Goal: Find specific page/section: Find specific page/section

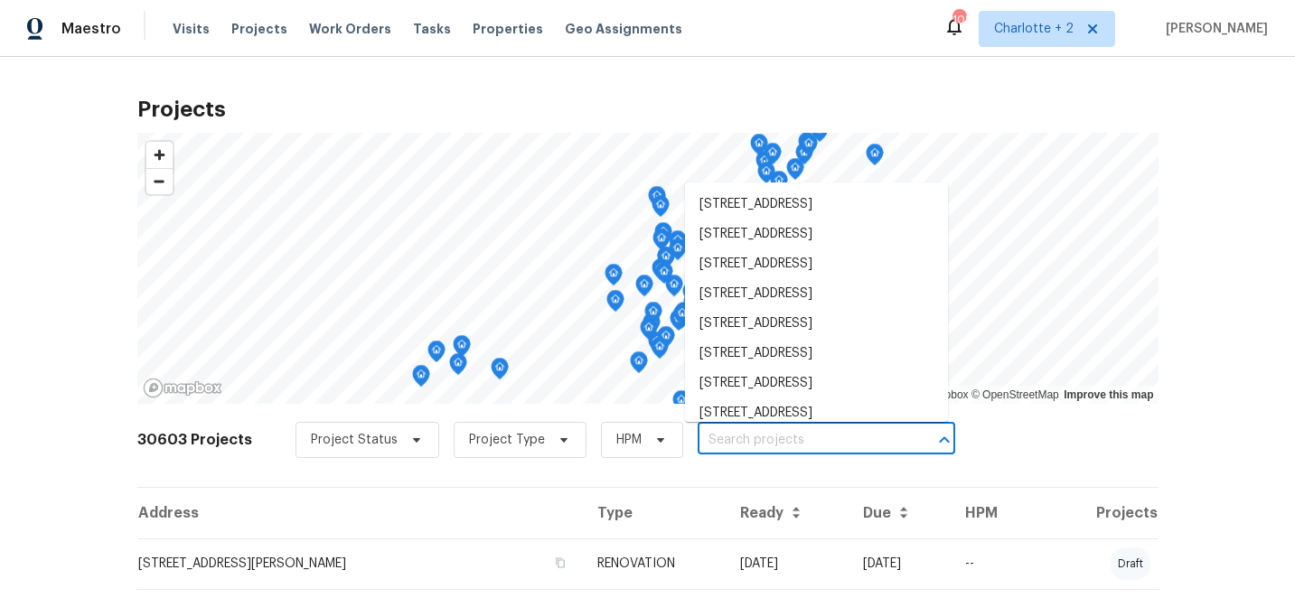
click at [731, 445] on input "text" at bounding box center [801, 440] width 207 height 28
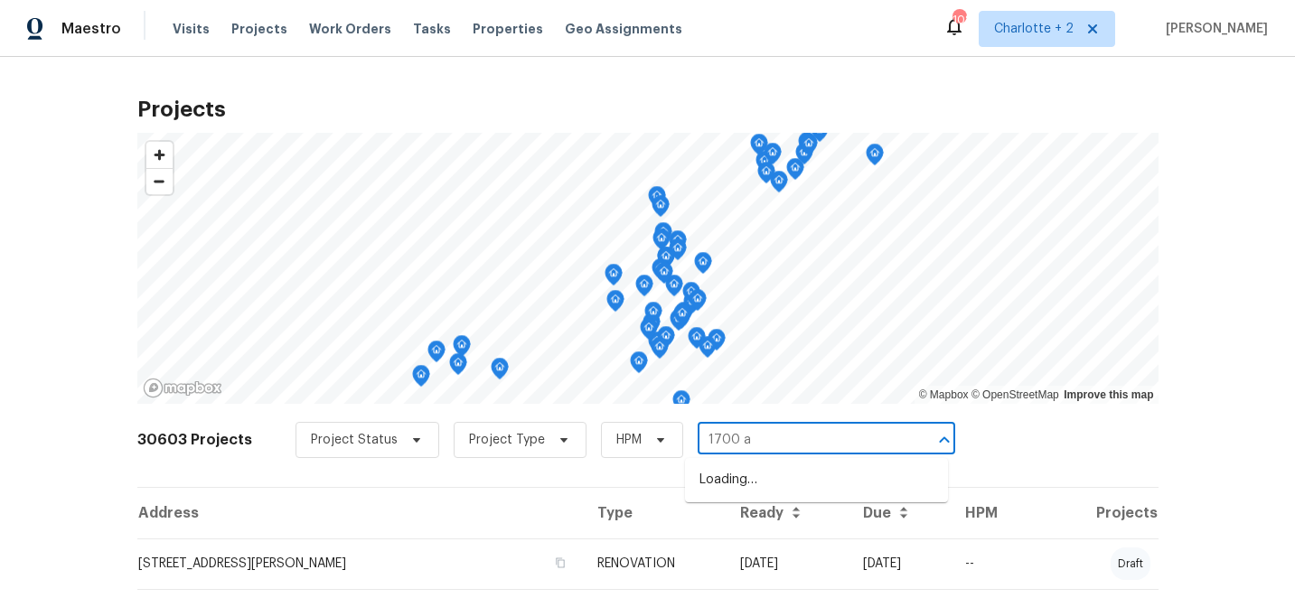
type input "1700 az"
click at [792, 490] on li "[STREET_ADDRESS]" at bounding box center [816, 480] width 263 height 30
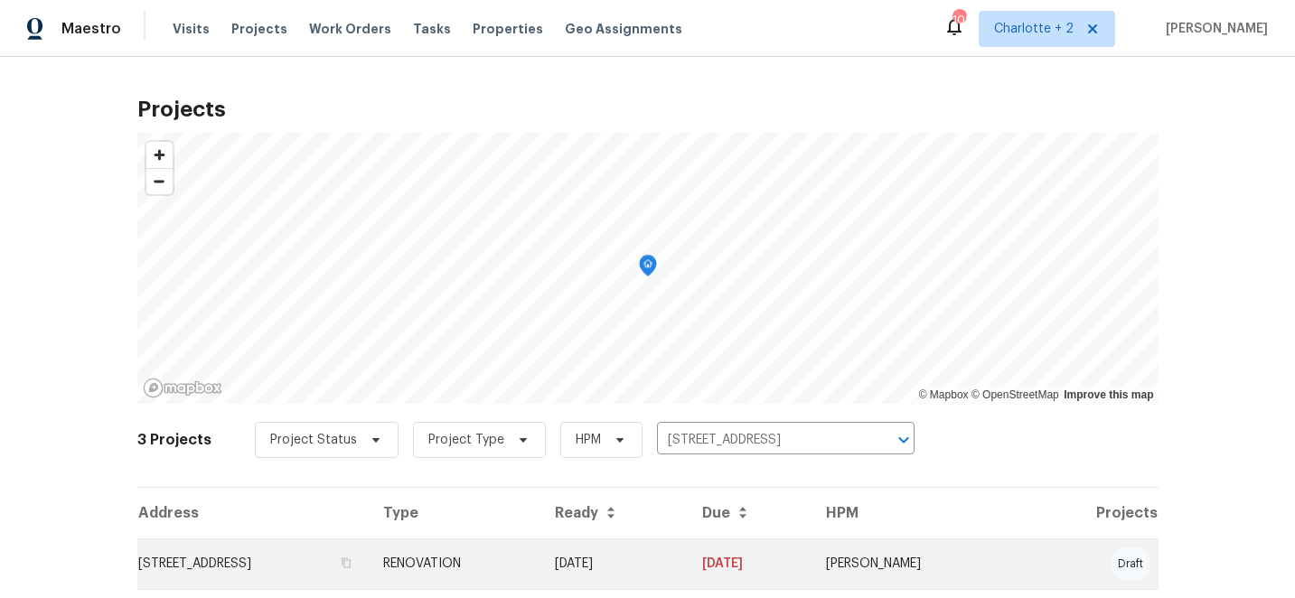
click at [785, 563] on td "[DATE]" at bounding box center [749, 564] width 123 height 51
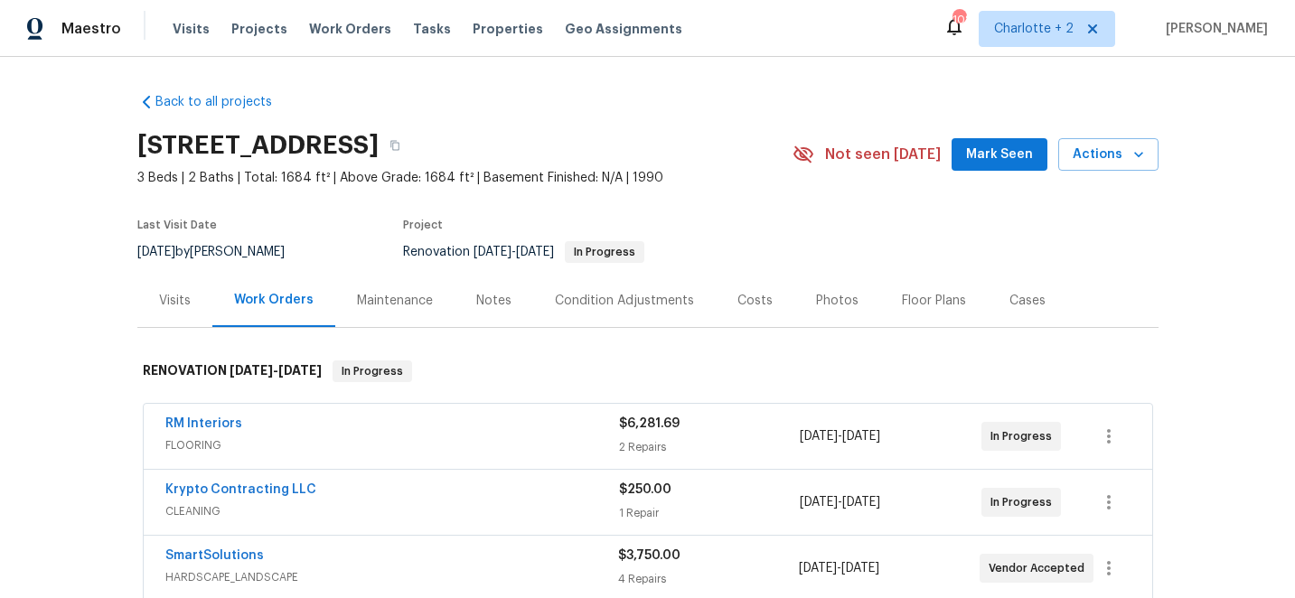
click at [746, 299] on div "Costs" at bounding box center [754, 301] width 35 height 18
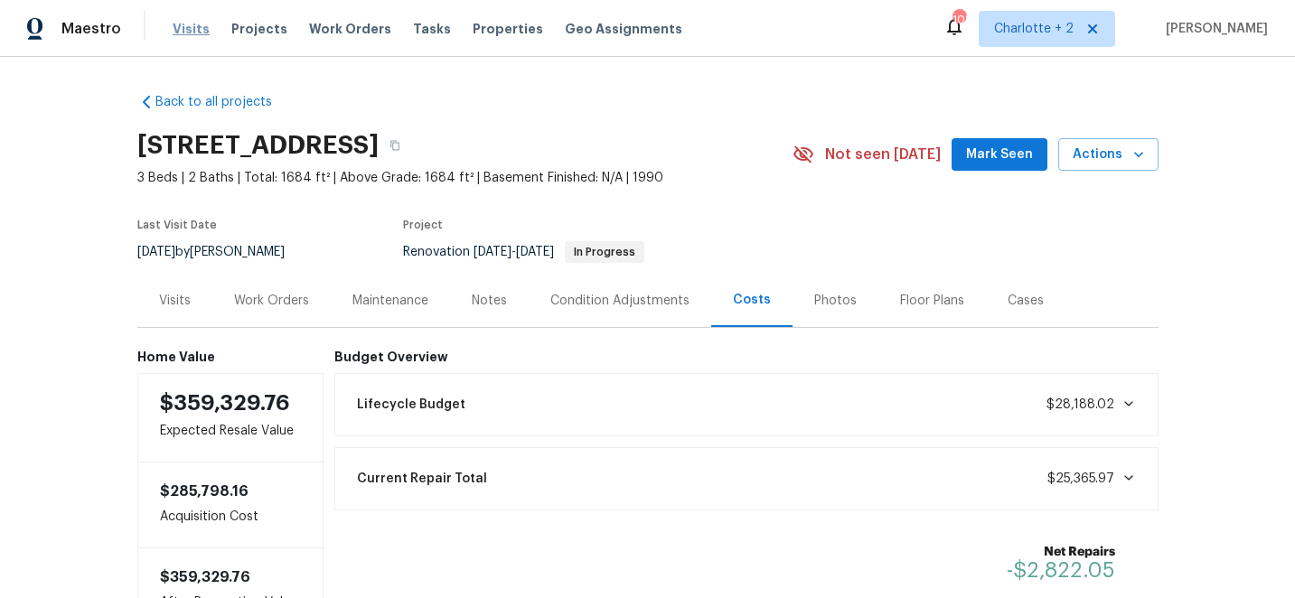
click at [187, 30] on span "Visits" at bounding box center [191, 29] width 37 height 18
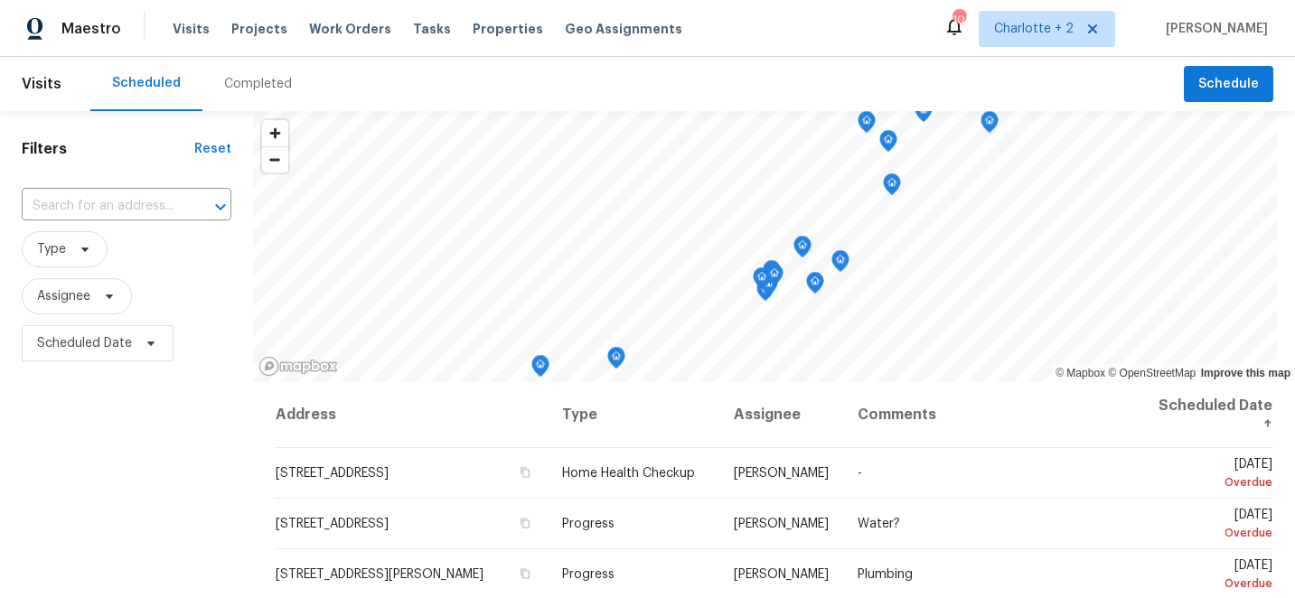
click at [233, 82] on div "Completed" at bounding box center [258, 84] width 68 height 18
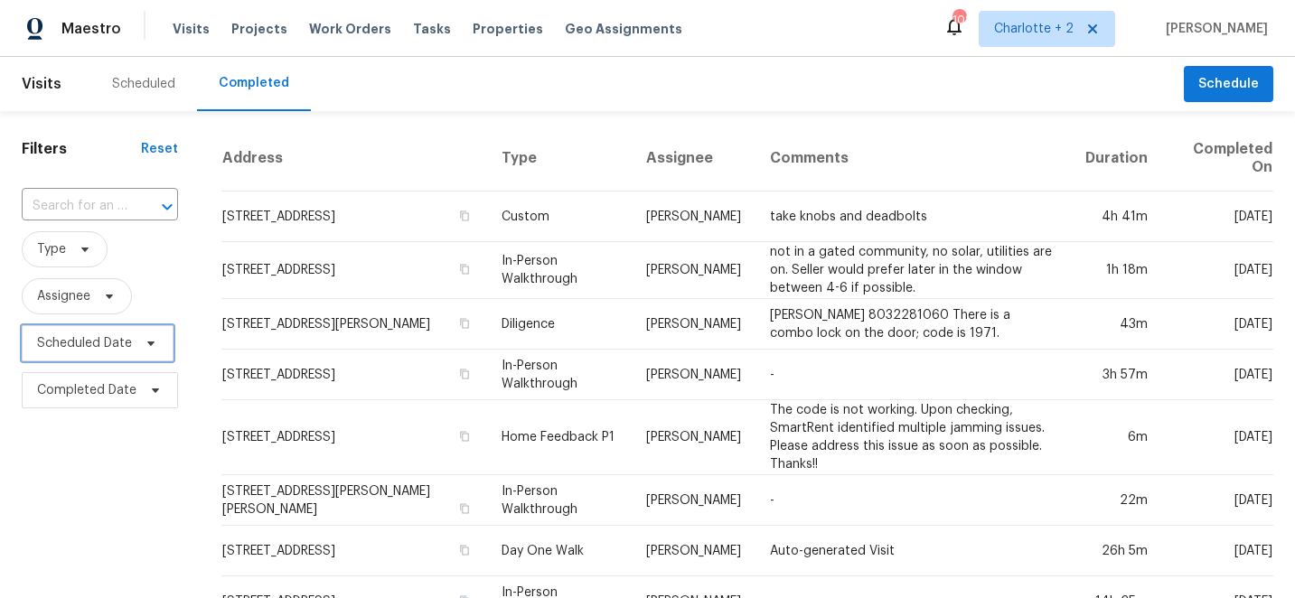
click at [60, 344] on span "Scheduled Date" at bounding box center [84, 343] width 95 height 18
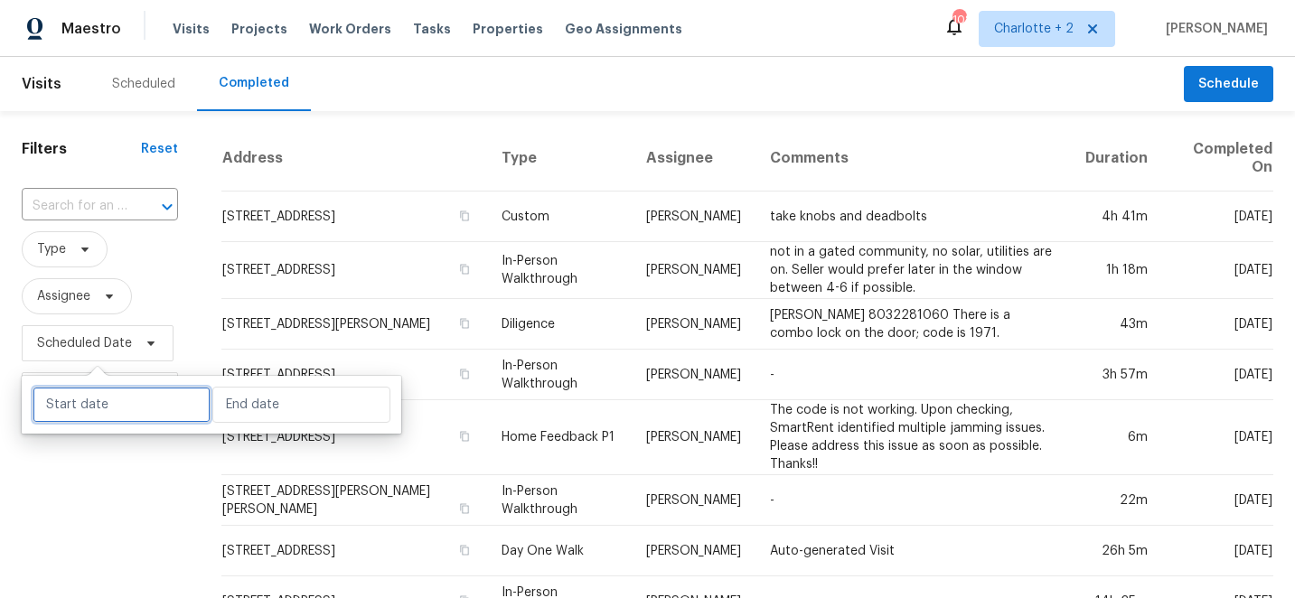
select select "9"
select select "2025"
select select "10"
select select "2025"
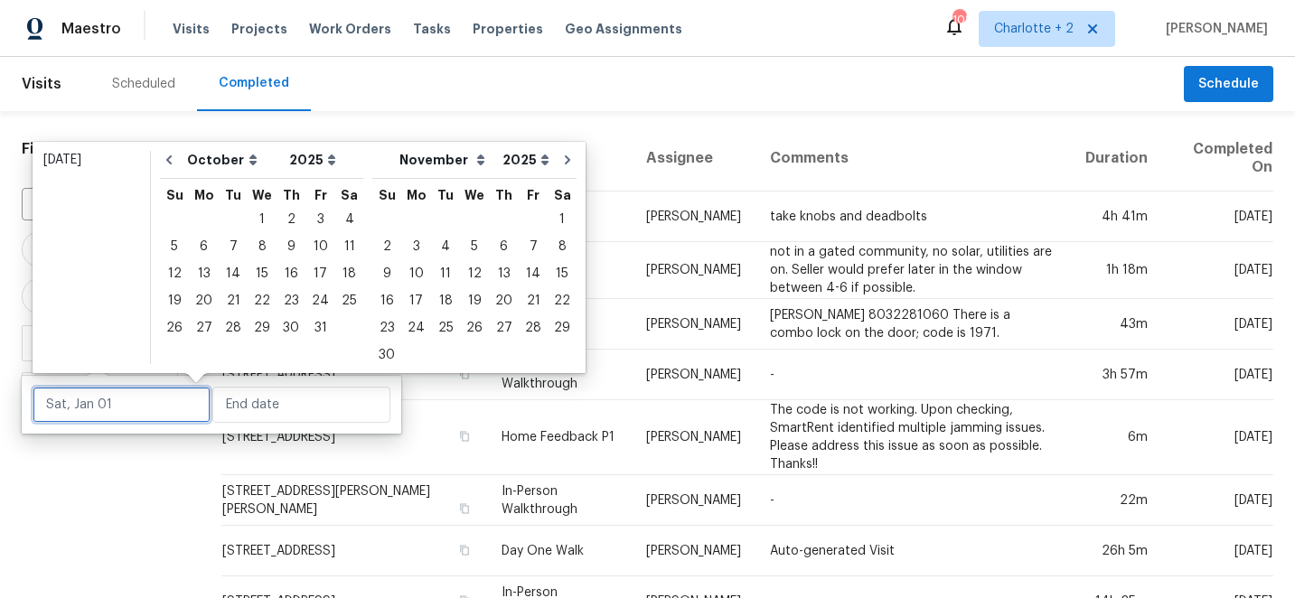
click at [84, 413] on input "text" at bounding box center [122, 405] width 178 height 36
click at [338, 216] on div "4" at bounding box center [349, 219] width 28 height 25
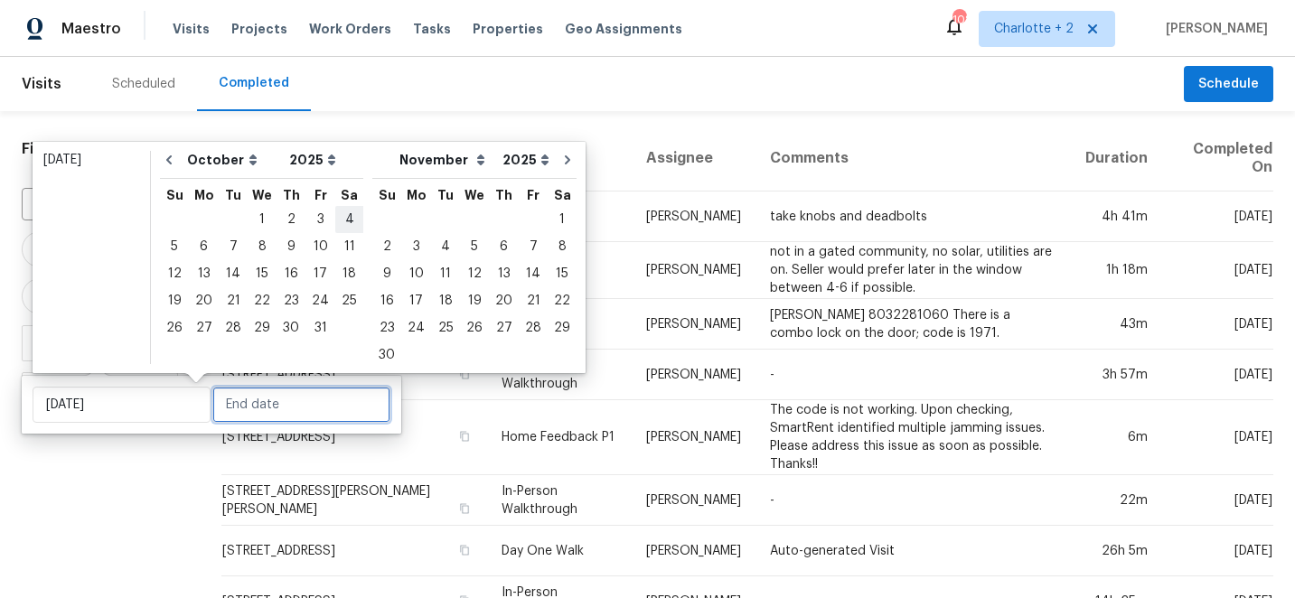
type input "[DATE]"
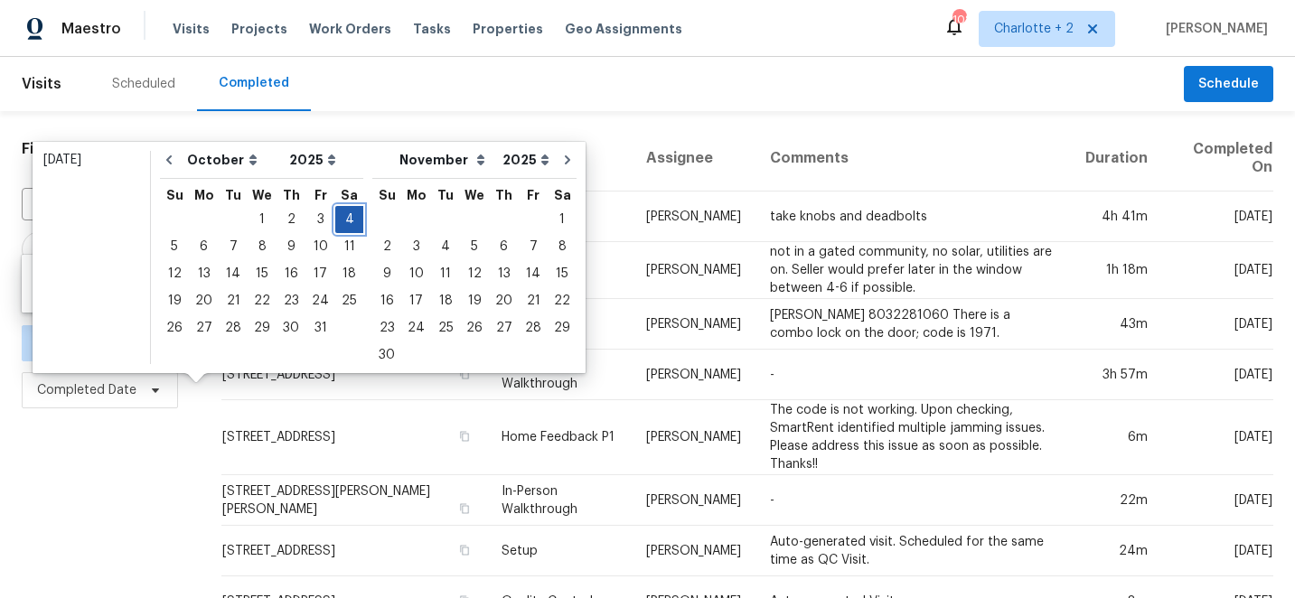
click at [338, 216] on div "4" at bounding box center [349, 219] width 28 height 25
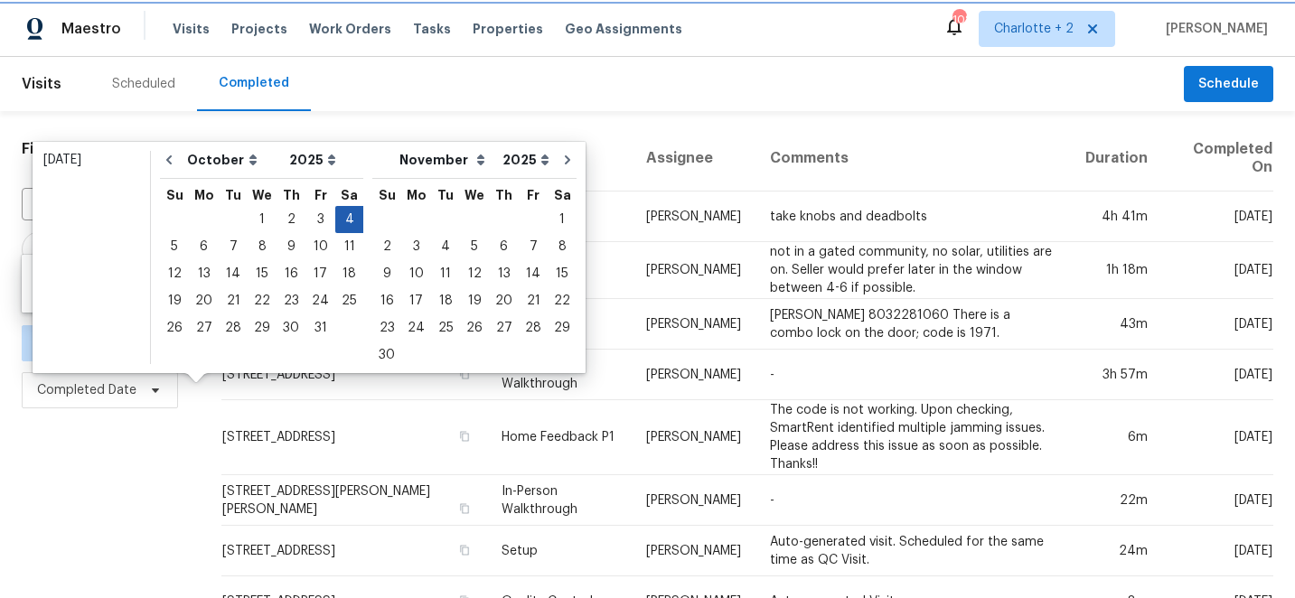
type input "[DATE]"
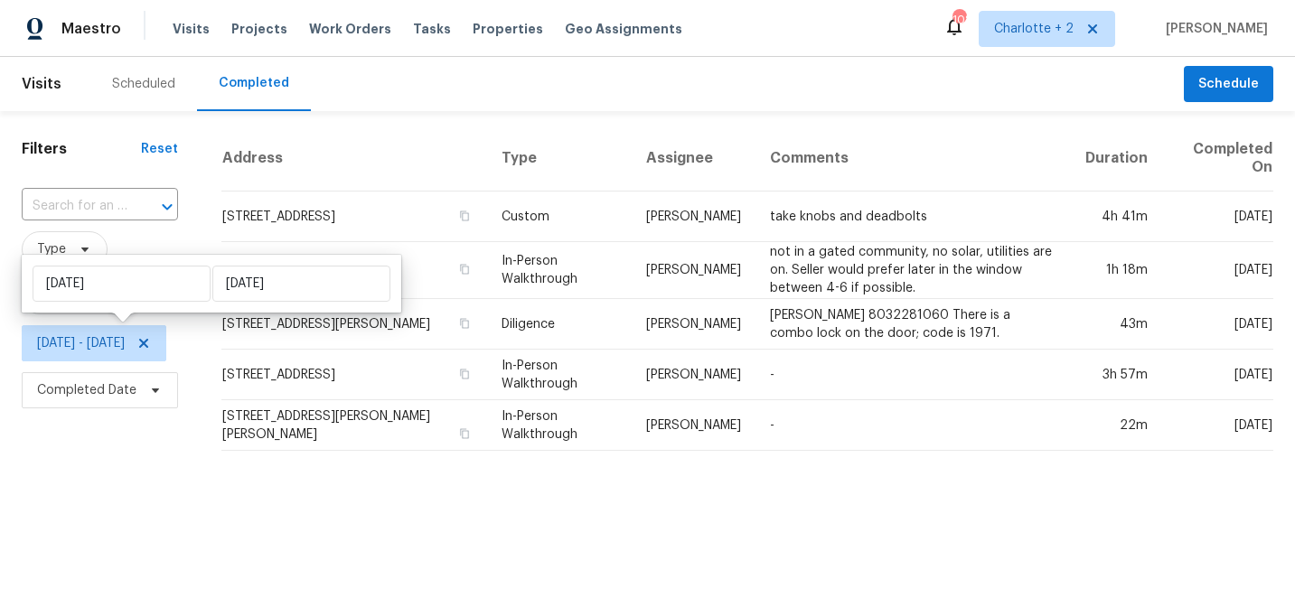
click at [82, 465] on html "Maestro Visits Projects Work Orders Tasks Properties Geo Assignments 108 Charlo…" at bounding box center [647, 232] width 1295 height 465
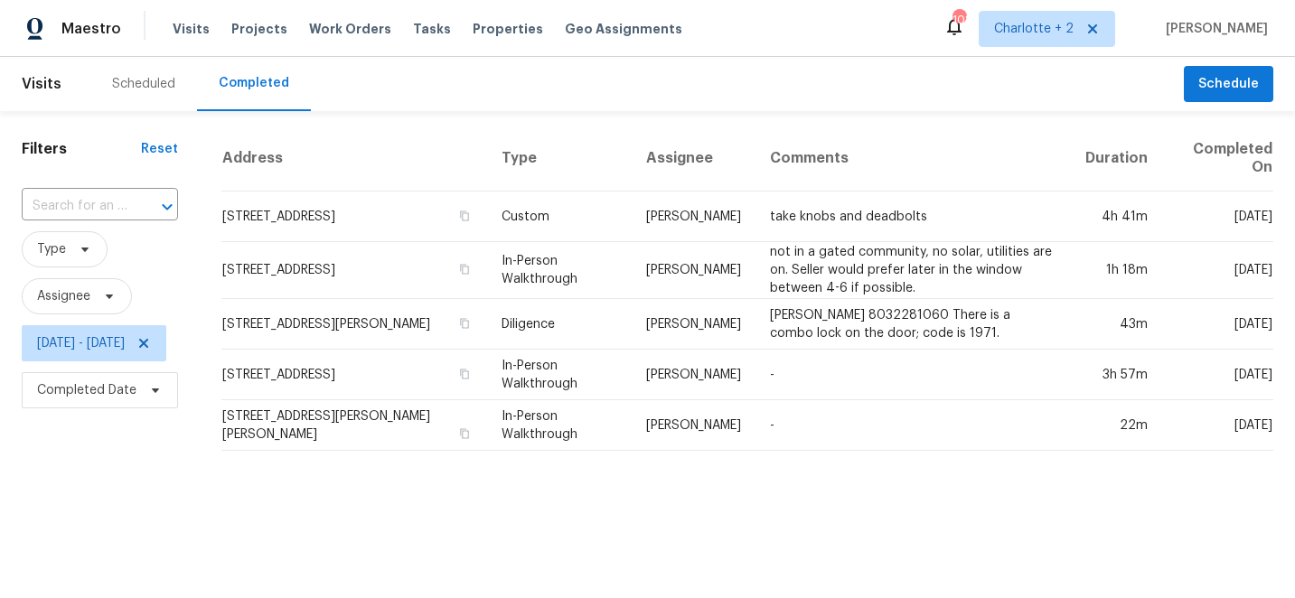
click at [156, 82] on div "Scheduled" at bounding box center [143, 84] width 63 height 18
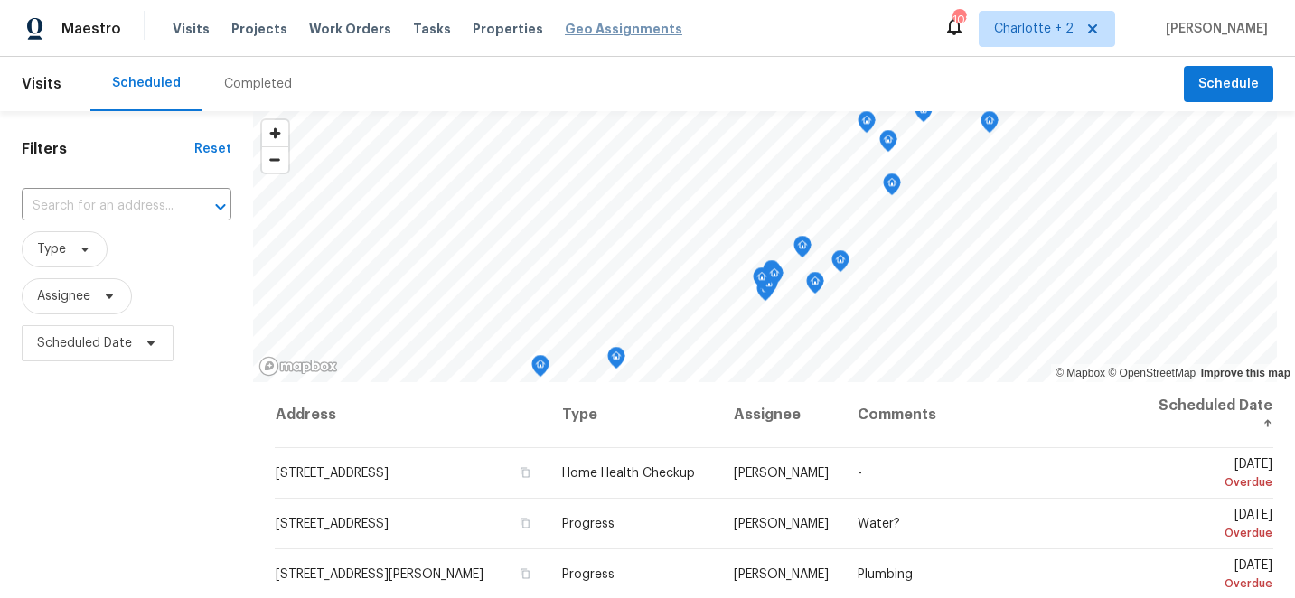
click at [610, 28] on span "Geo Assignments" at bounding box center [623, 29] width 117 height 18
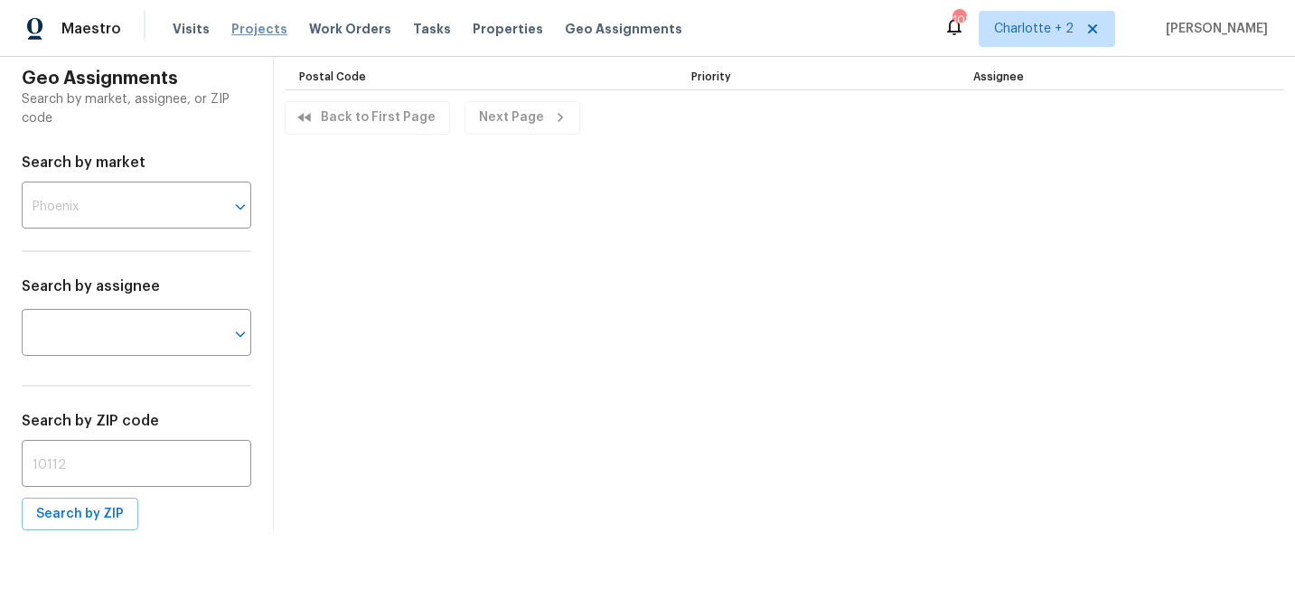
click at [254, 27] on span "Projects" at bounding box center [259, 29] width 56 height 18
